Goal: Browse casually

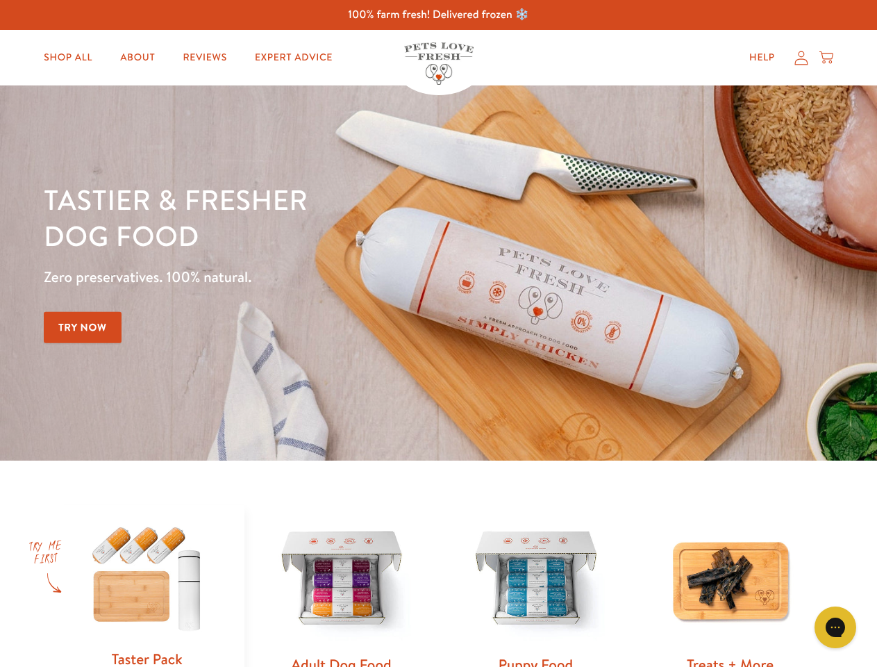
click at [438, 333] on div "Tastier & fresher dog food Zero preservatives. 100% natural. Try Now" at bounding box center [307, 272] width 526 height 183
click at [835, 627] on icon "Gorgias live chat" at bounding box center [834, 626] width 13 height 13
